Goal: Task Accomplishment & Management: Use online tool/utility

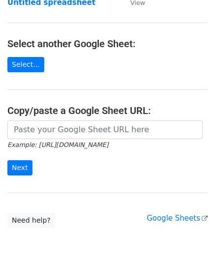
scroll to position [98, 0]
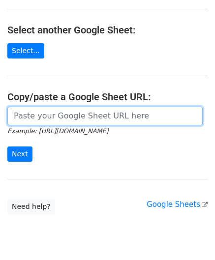
click at [45, 114] on input "url" at bounding box center [104, 116] width 195 height 19
paste input "[URL][DOMAIN_NAME]"
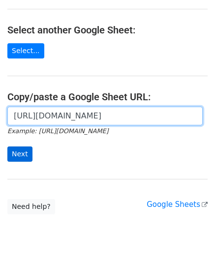
scroll to position [0, 220]
type input "[URL][DOMAIN_NAME]"
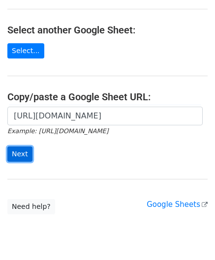
click at [17, 150] on input "Next" at bounding box center [19, 153] width 25 height 15
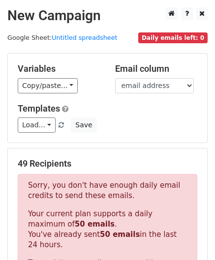
scroll to position [331, 0]
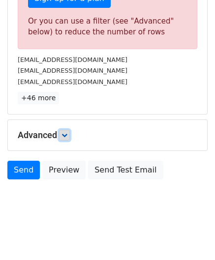
click at [67, 132] on icon at bounding box center [64, 135] width 6 height 6
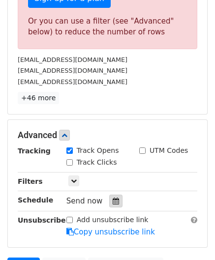
click at [112, 197] on icon at bounding box center [115, 200] width 6 height 7
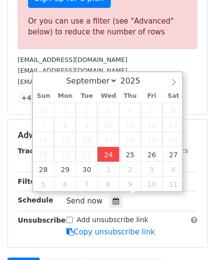
type input "[DATE] 12:00"
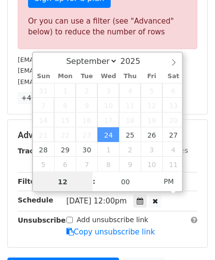
scroll to position [0, 0]
paste input "6"
type input "6"
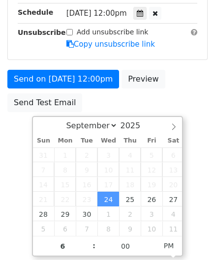
type input "[DATE] 18:00"
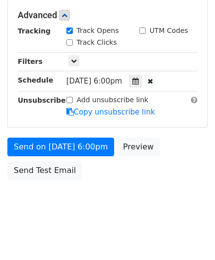
scroll to position [450, 0]
